Goal: Navigation & Orientation: Find specific page/section

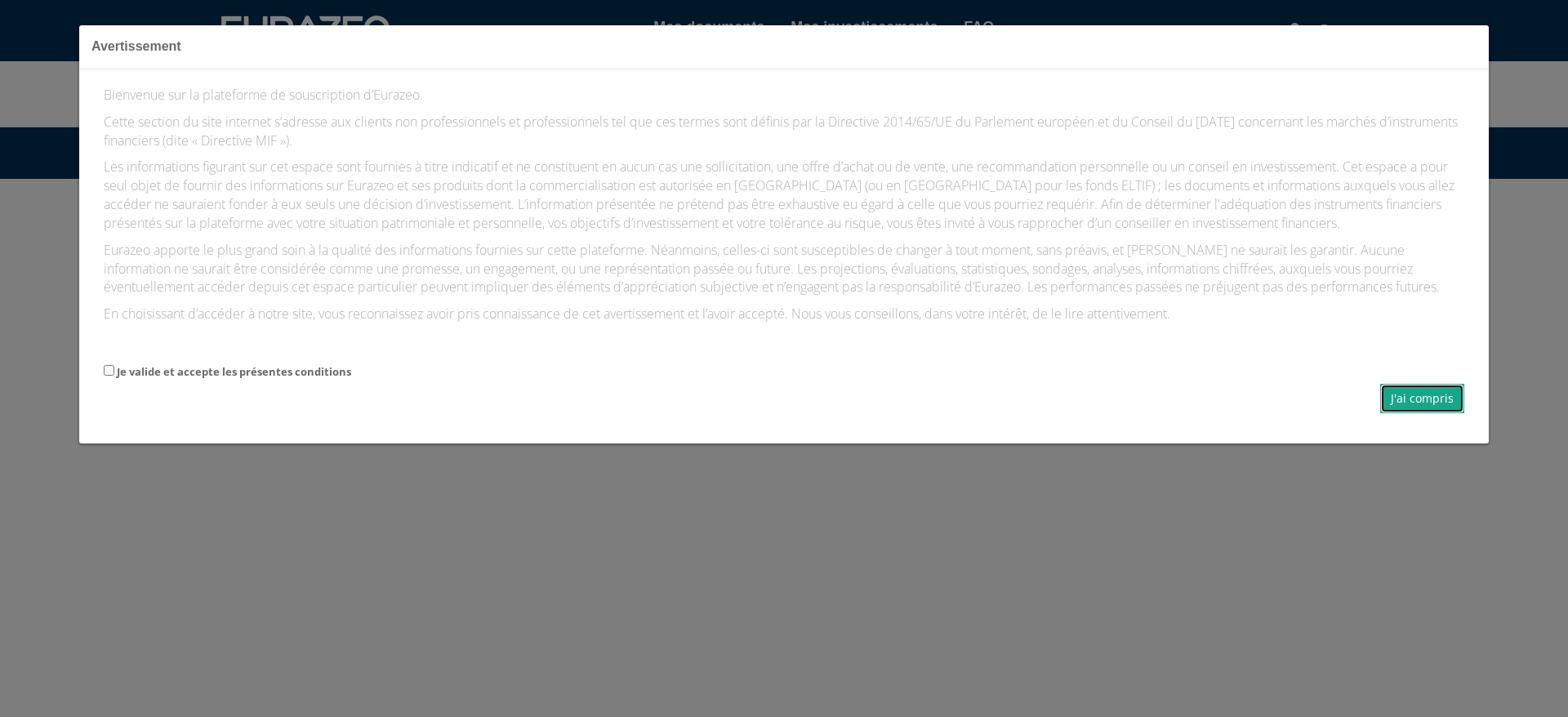
click at [1447, 401] on button "J'ai compris" at bounding box center [1422, 398] width 84 height 30
click at [103, 372] on div "Bienvenue sur la plateforme de souscription d’Eurazeo. Cette section du site in…" at bounding box center [784, 257] width 1410 height 375
click at [1418, 400] on button "J'ai compris" at bounding box center [1422, 398] width 84 height 30
click at [107, 372] on input "Je valide et accepte les présentes conditions" at bounding box center [109, 370] width 11 height 11
checkbox input "true"
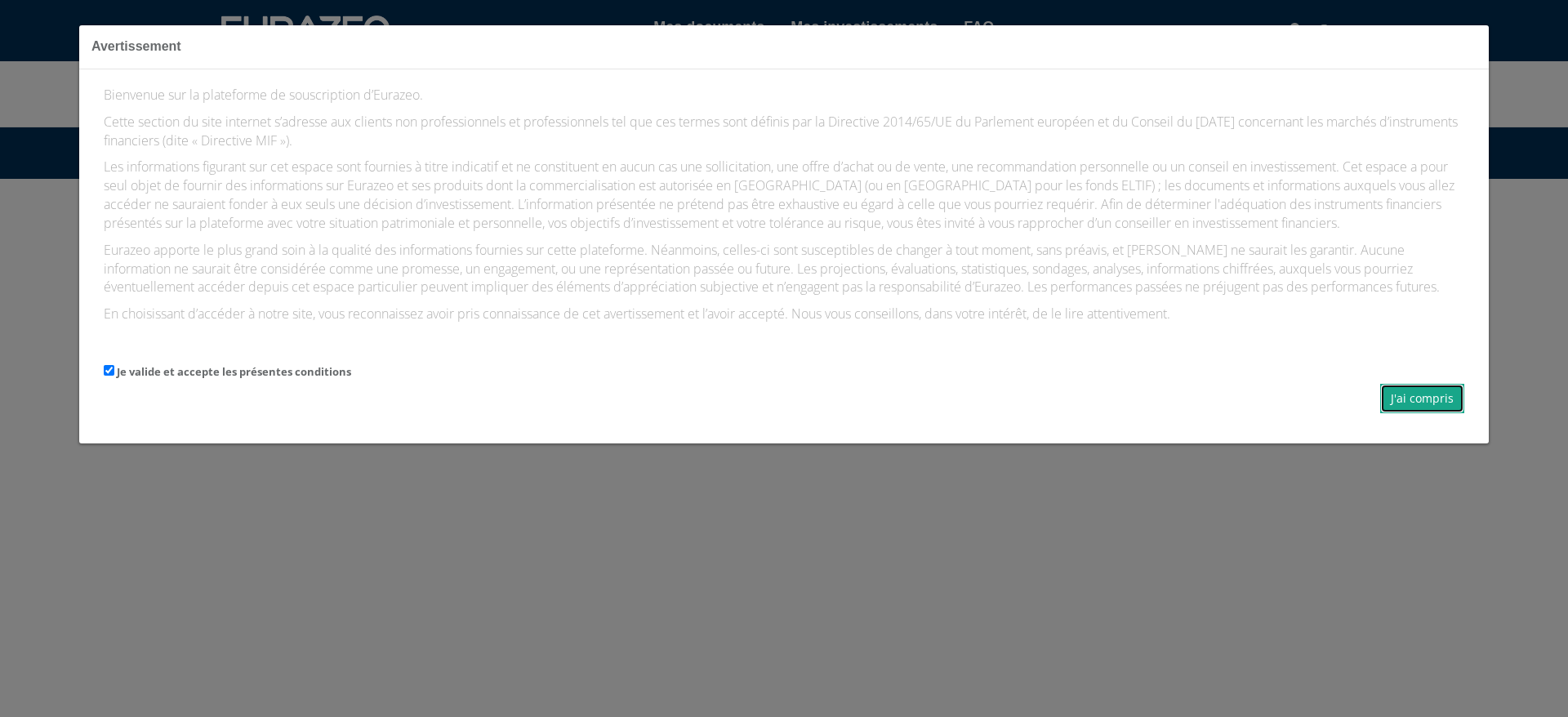
click at [1397, 401] on button "J'ai compris" at bounding box center [1422, 398] width 84 height 30
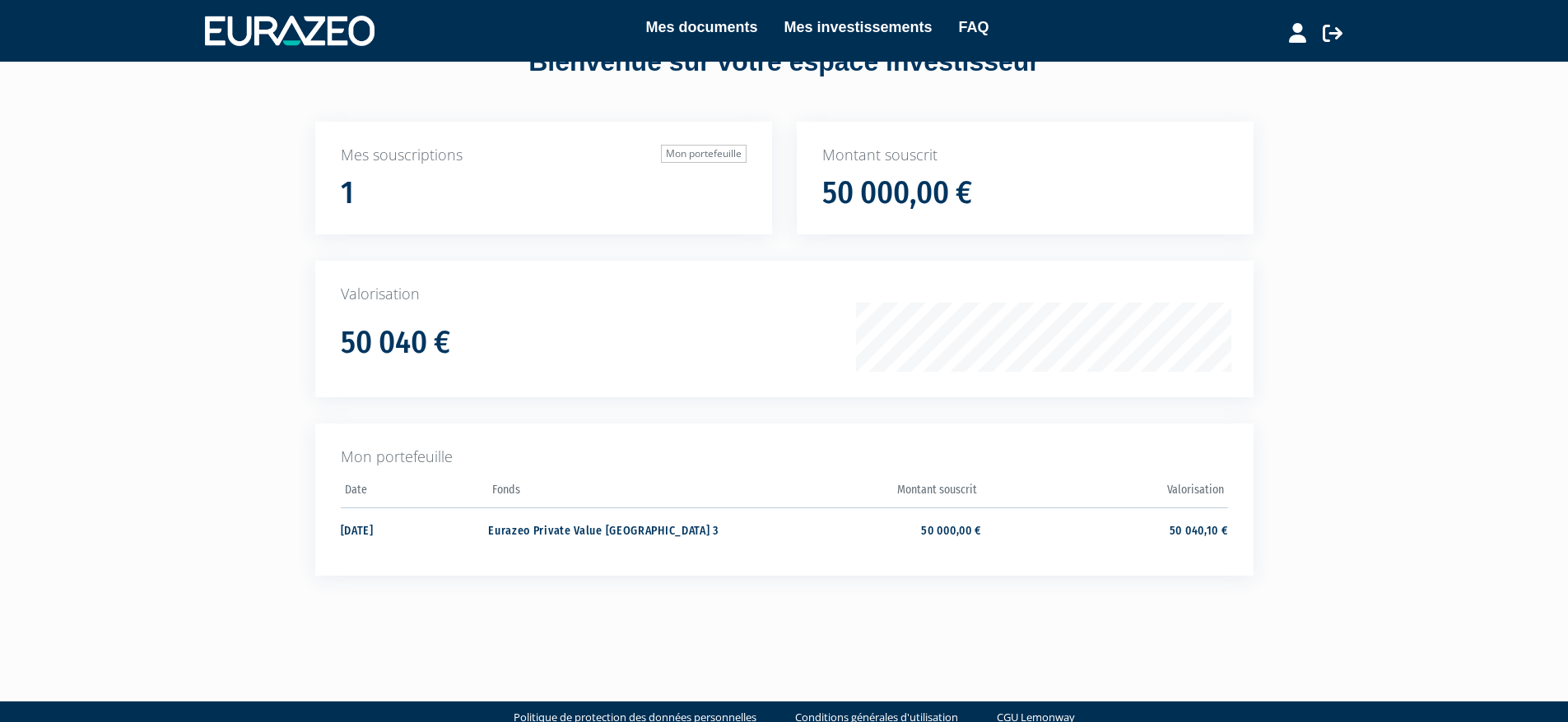
scroll to position [94, 0]
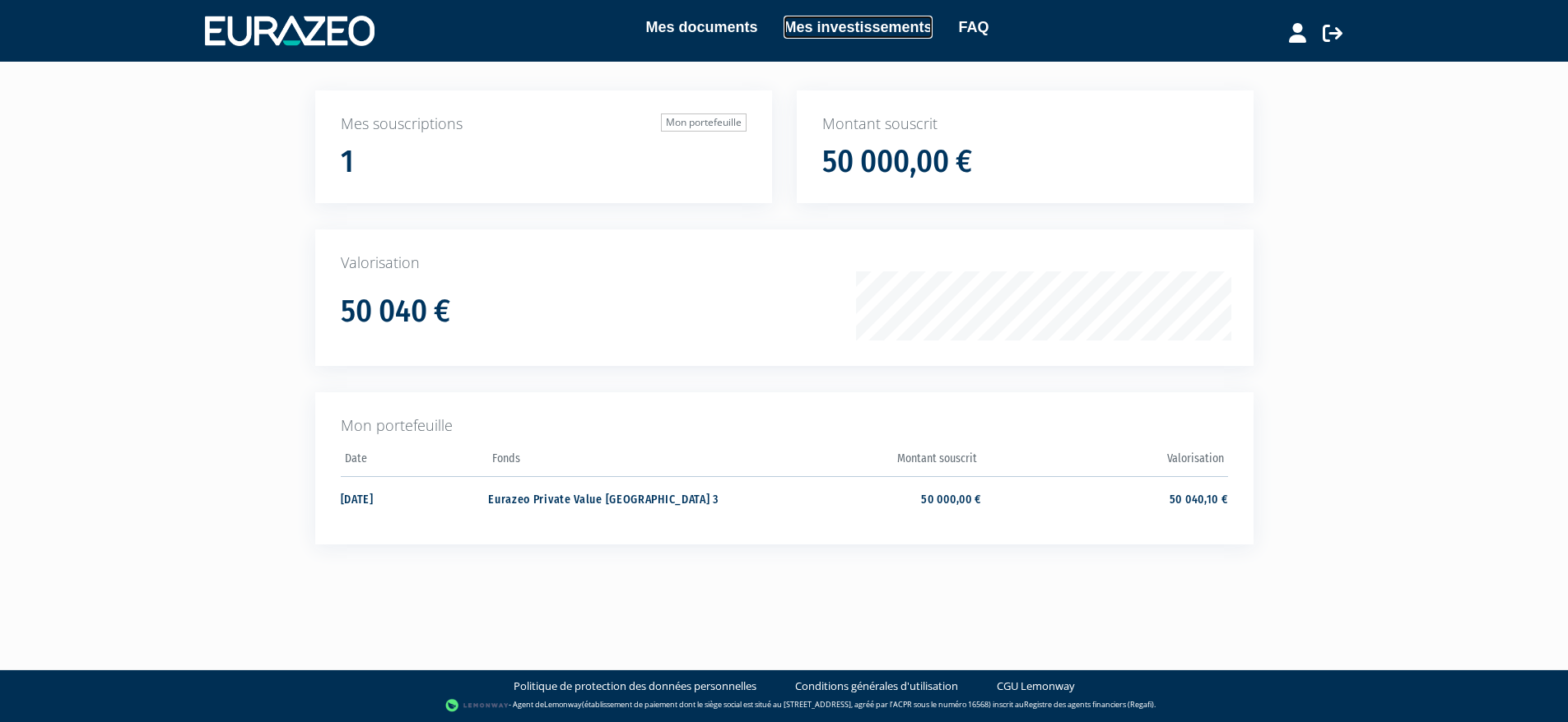
click at [870, 29] on link "Mes investissements" at bounding box center [857, 27] width 148 height 23
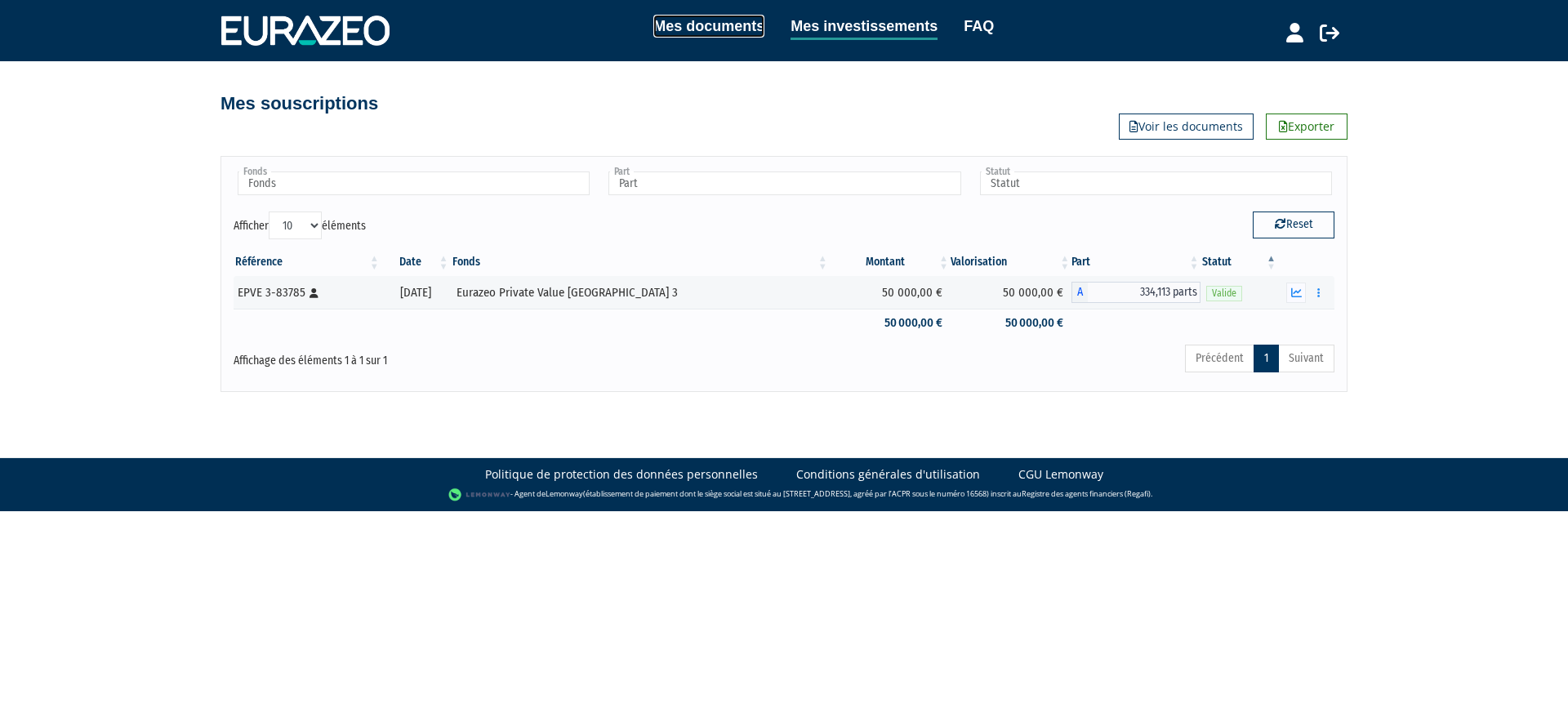
click at [732, 30] on link "Mes documents" at bounding box center [709, 26] width 111 height 23
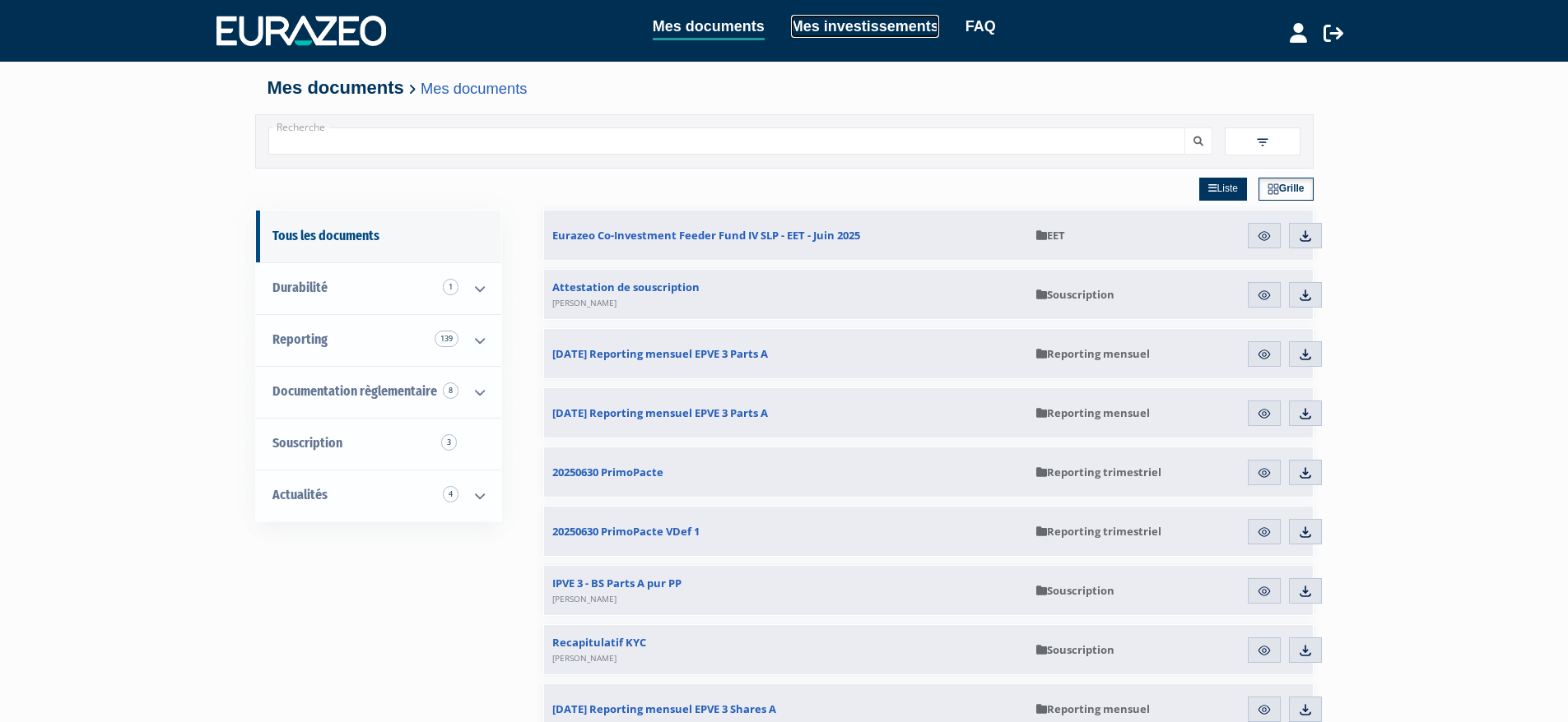
click at [893, 30] on link "Mes investissements" at bounding box center [865, 26] width 148 height 23
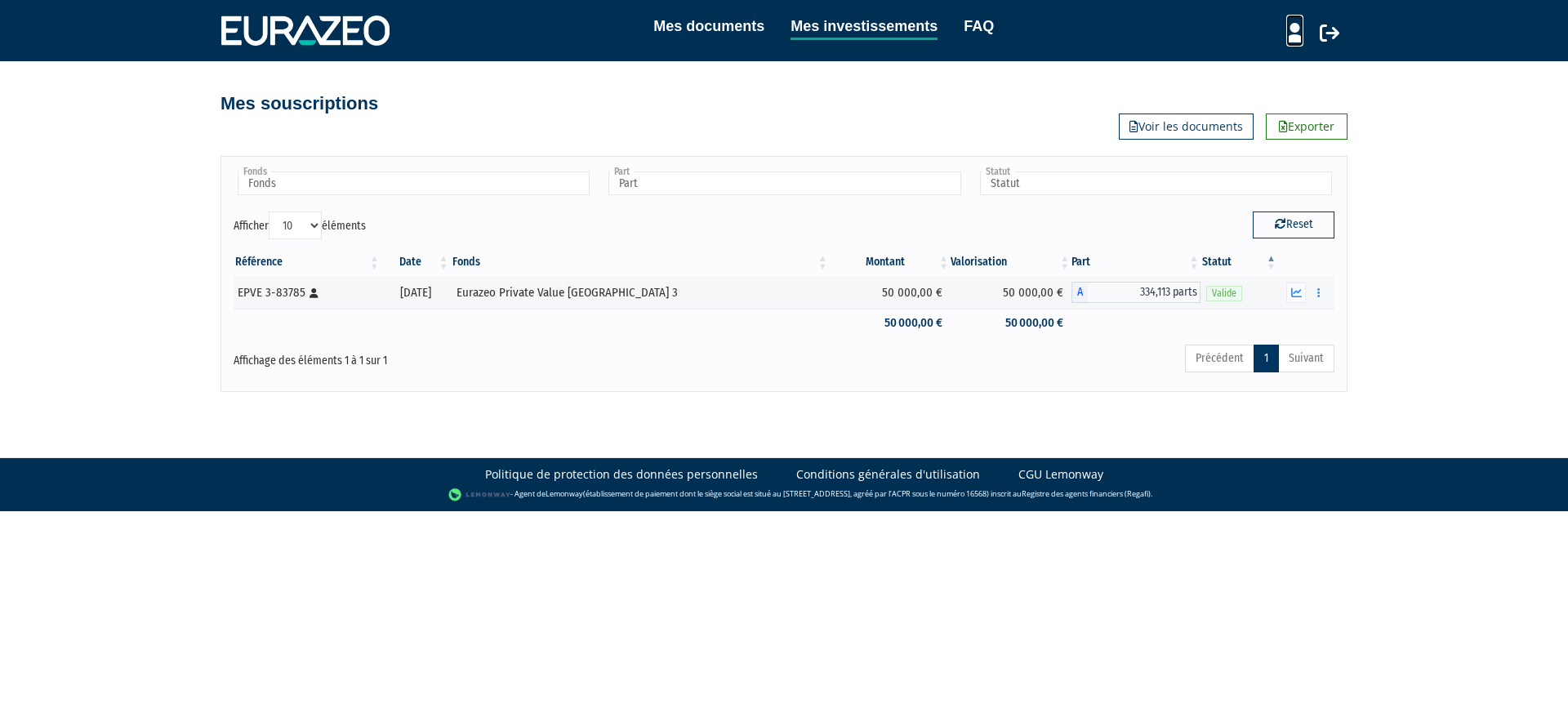
click at [1294, 38] on icon at bounding box center [1294, 33] width 17 height 20
click at [1265, 94] on link "Mes structures" at bounding box center [1266, 90] width 131 height 23
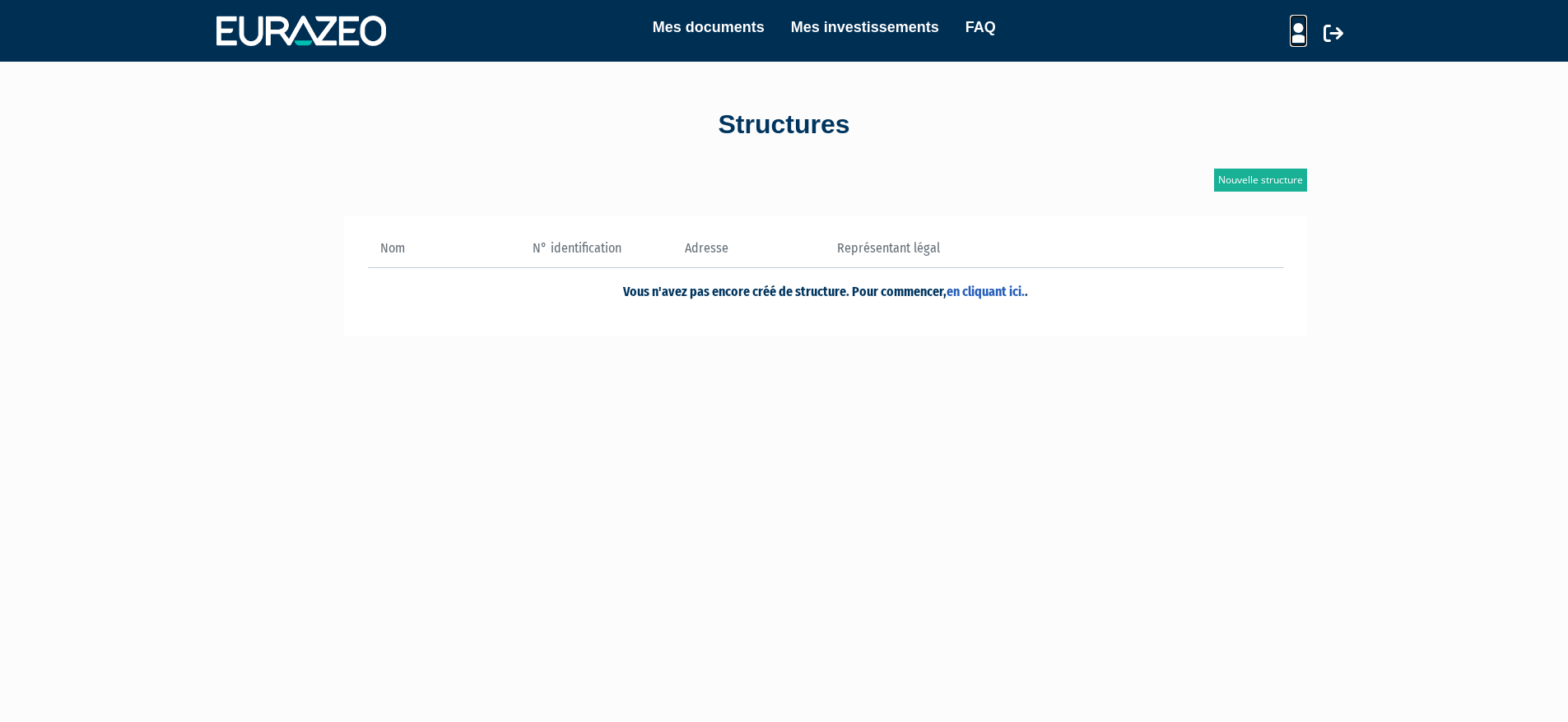
click at [1300, 36] on icon at bounding box center [1298, 33] width 17 height 20
click at [1263, 67] on link "Mon profil" at bounding box center [1269, 68] width 131 height 23
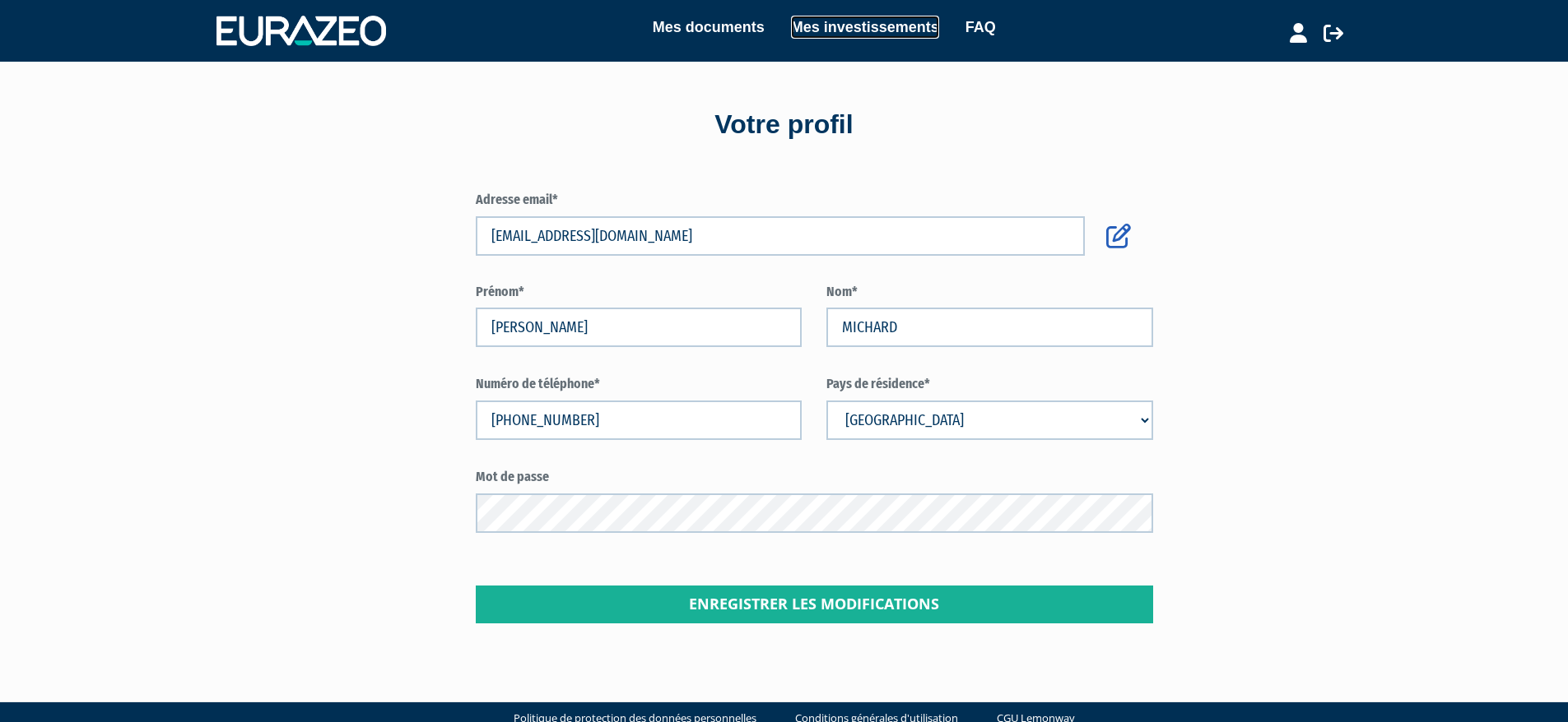
click at [892, 32] on link "Mes investissements" at bounding box center [865, 27] width 148 height 23
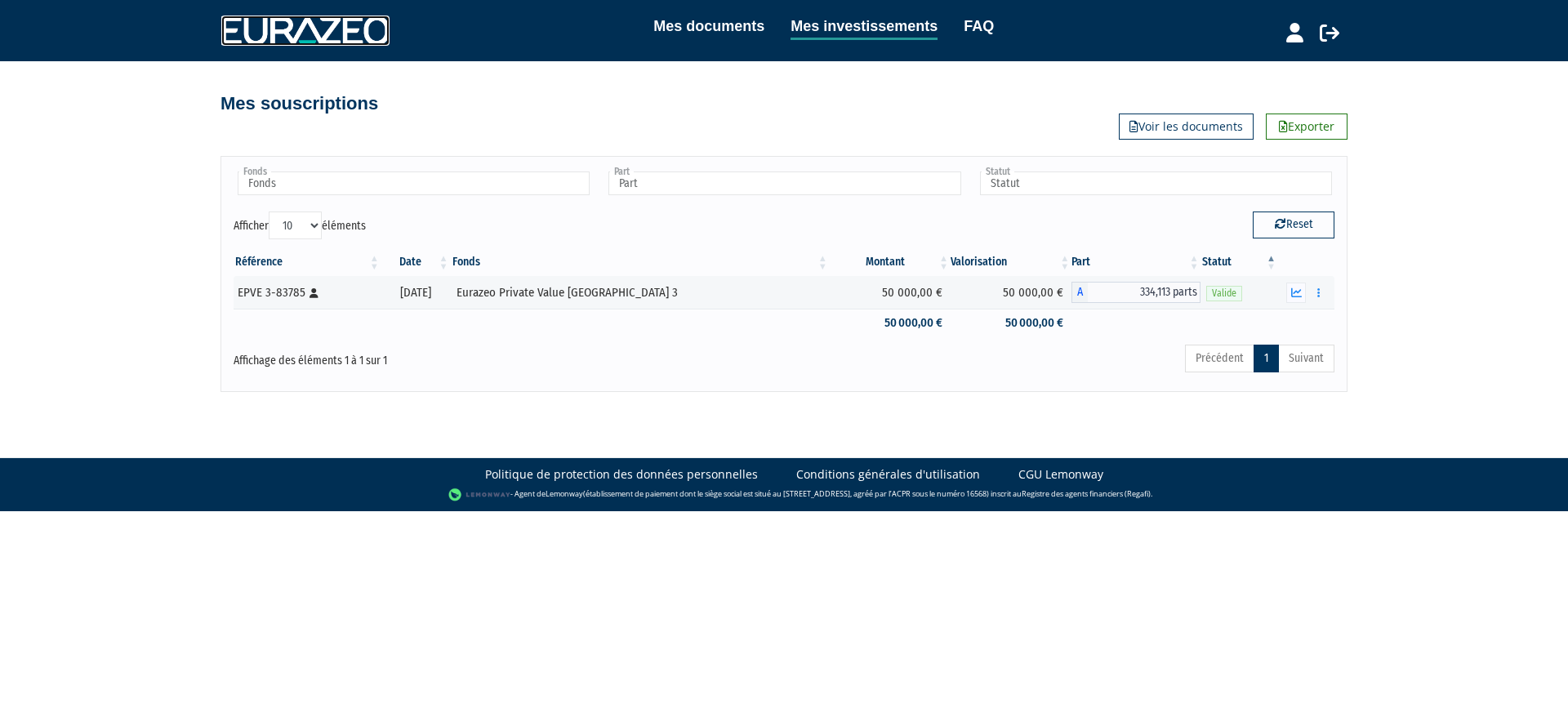
click at [317, 24] on img at bounding box center [306, 30] width 168 height 30
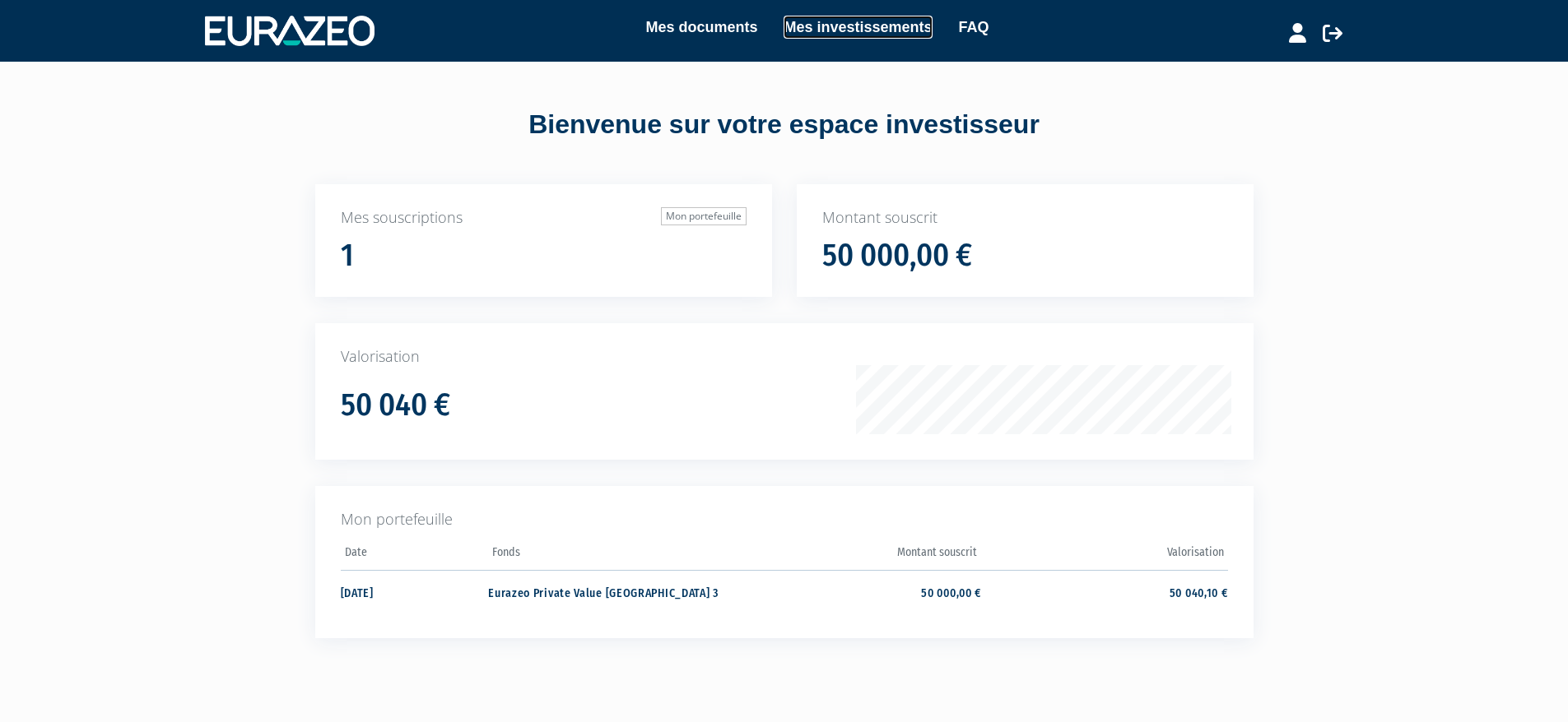
click at [855, 28] on link "Mes investissements" at bounding box center [857, 27] width 148 height 23
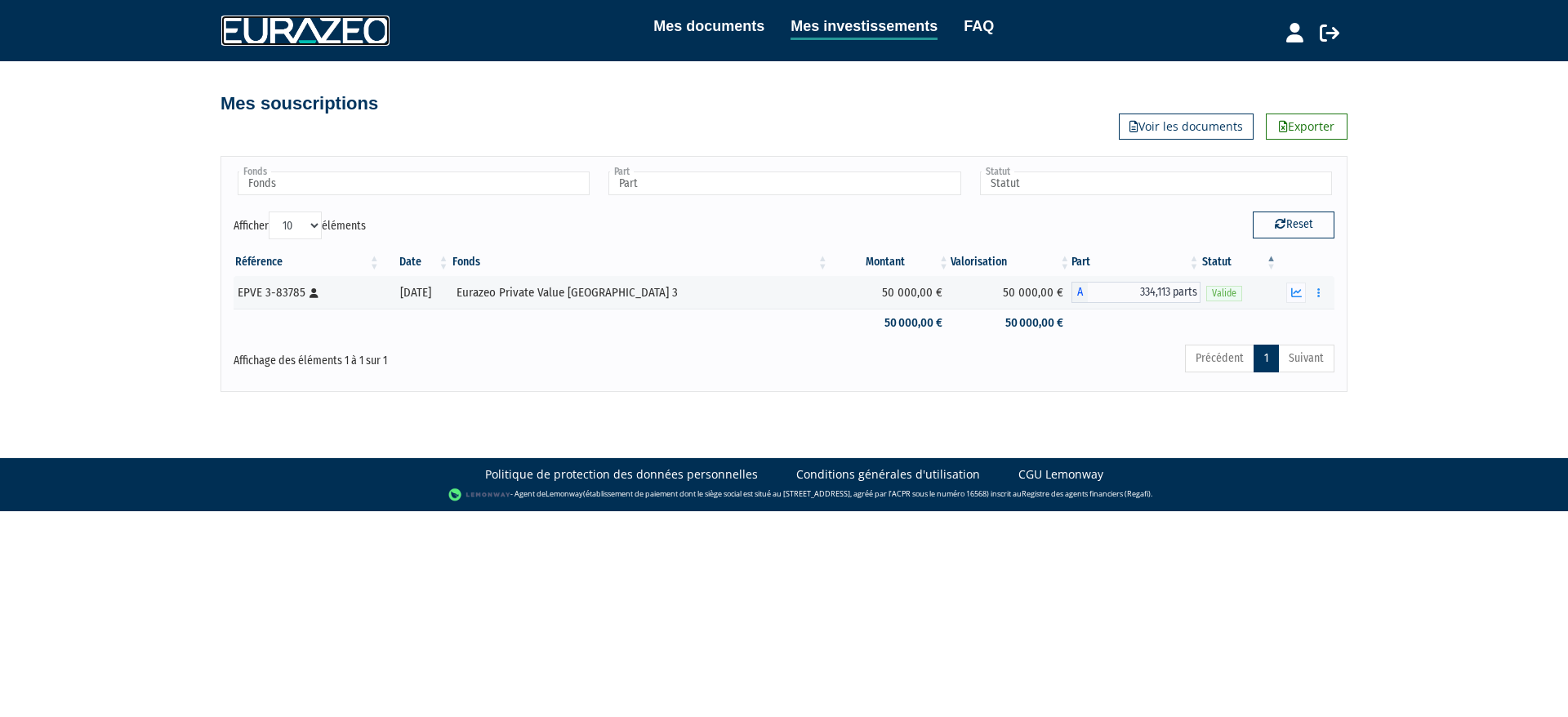
click at [289, 45] on img at bounding box center [306, 30] width 168 height 30
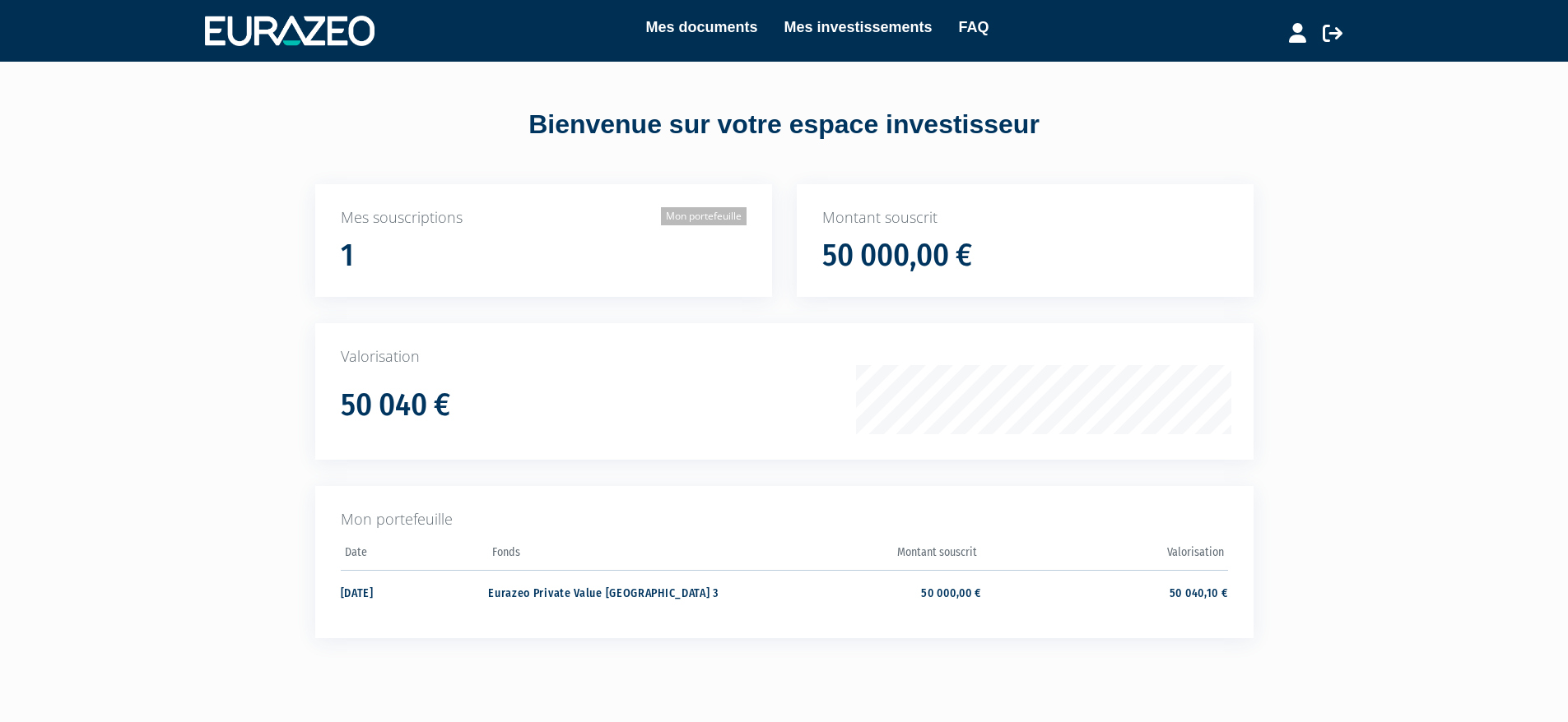
click at [702, 216] on link "Mon portefeuille" at bounding box center [703, 216] width 86 height 18
